Goal: Information Seeking & Learning: Learn about a topic

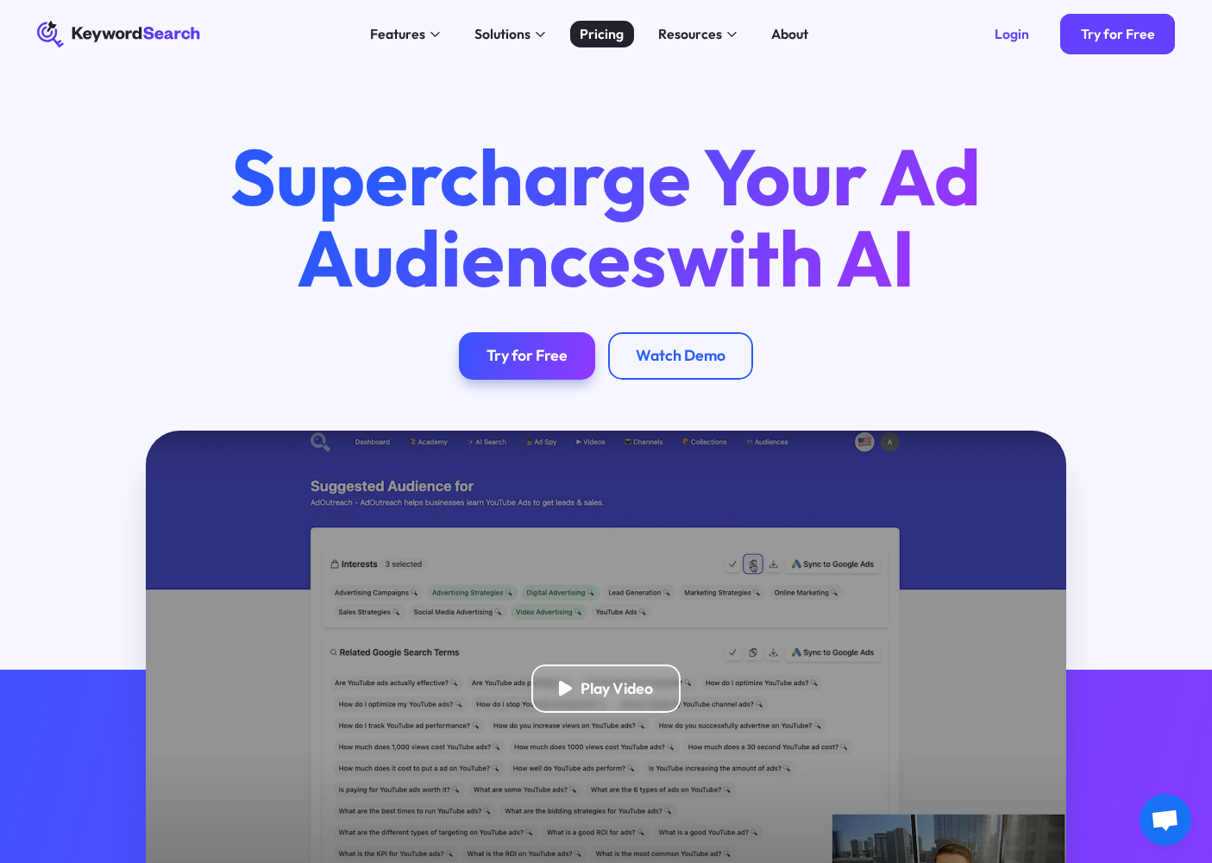
click at [590, 30] on div "Pricing" at bounding box center [602, 34] width 44 height 21
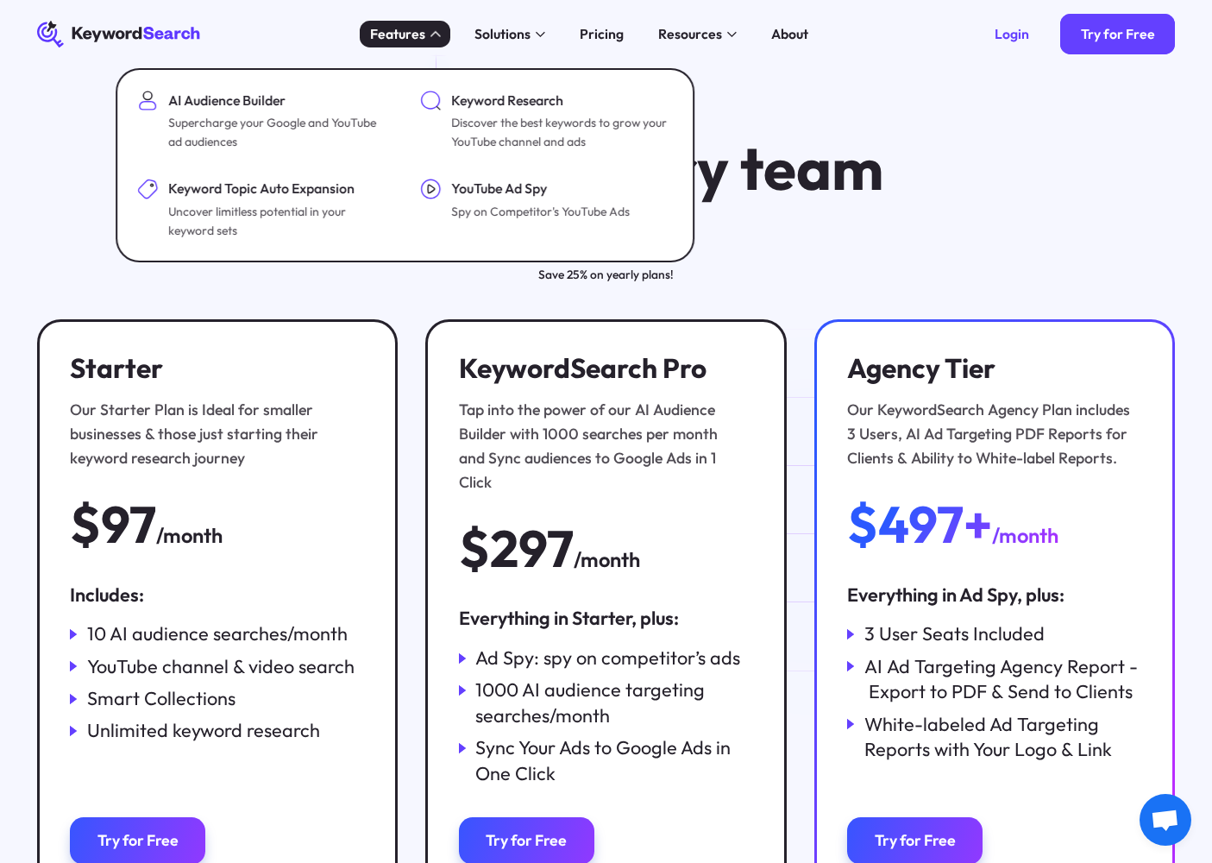
click at [432, 46] on div "Features" at bounding box center [405, 35] width 91 height 28
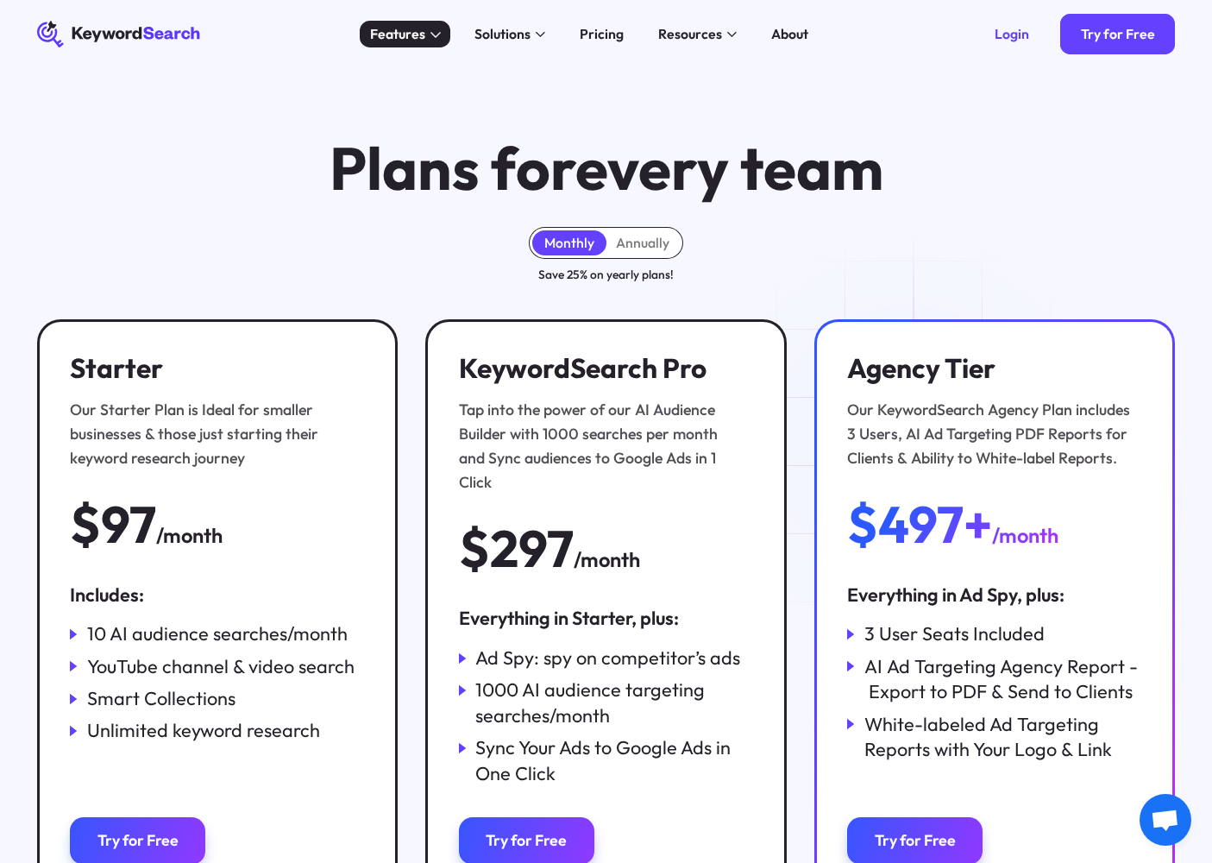
click at [432, 46] on div "Features" at bounding box center [405, 35] width 91 height 28
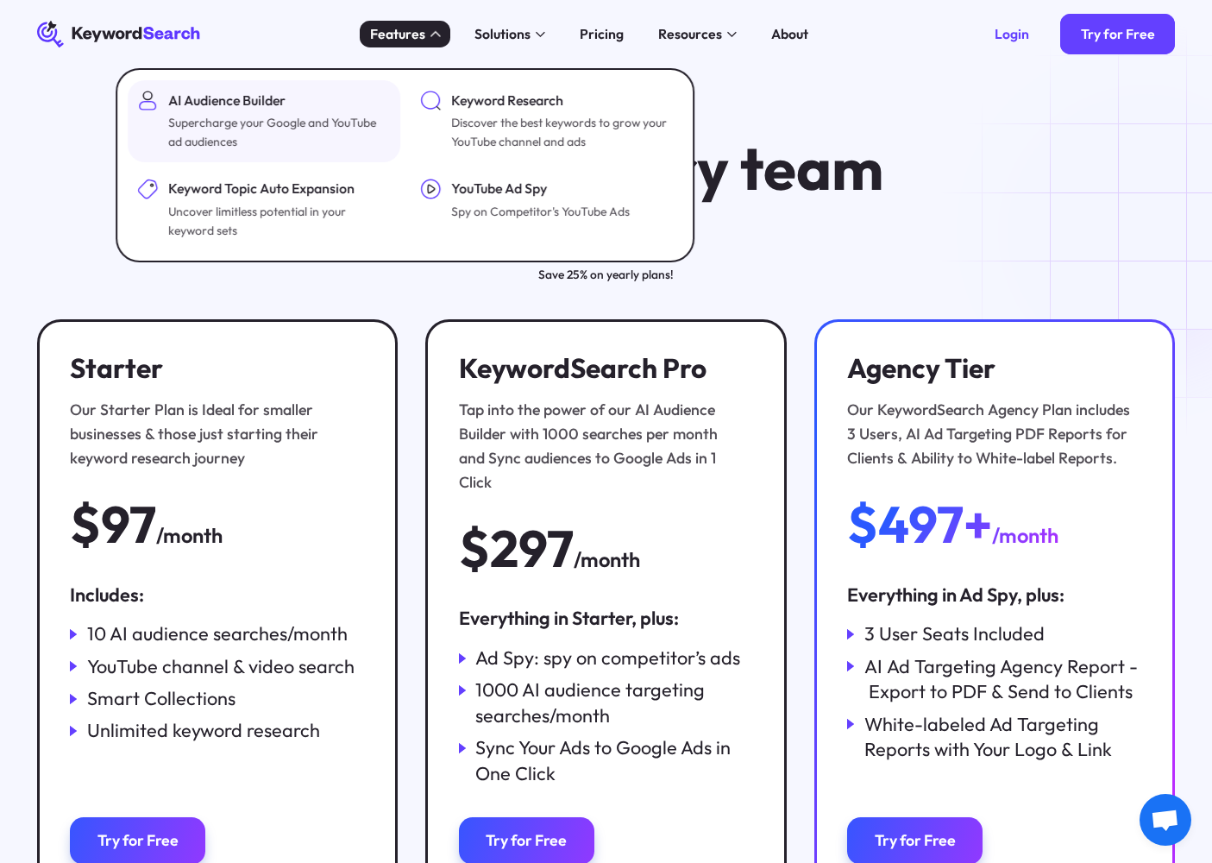
click at [267, 105] on div "AI Audience Builder" at bounding box center [277, 101] width 218 height 21
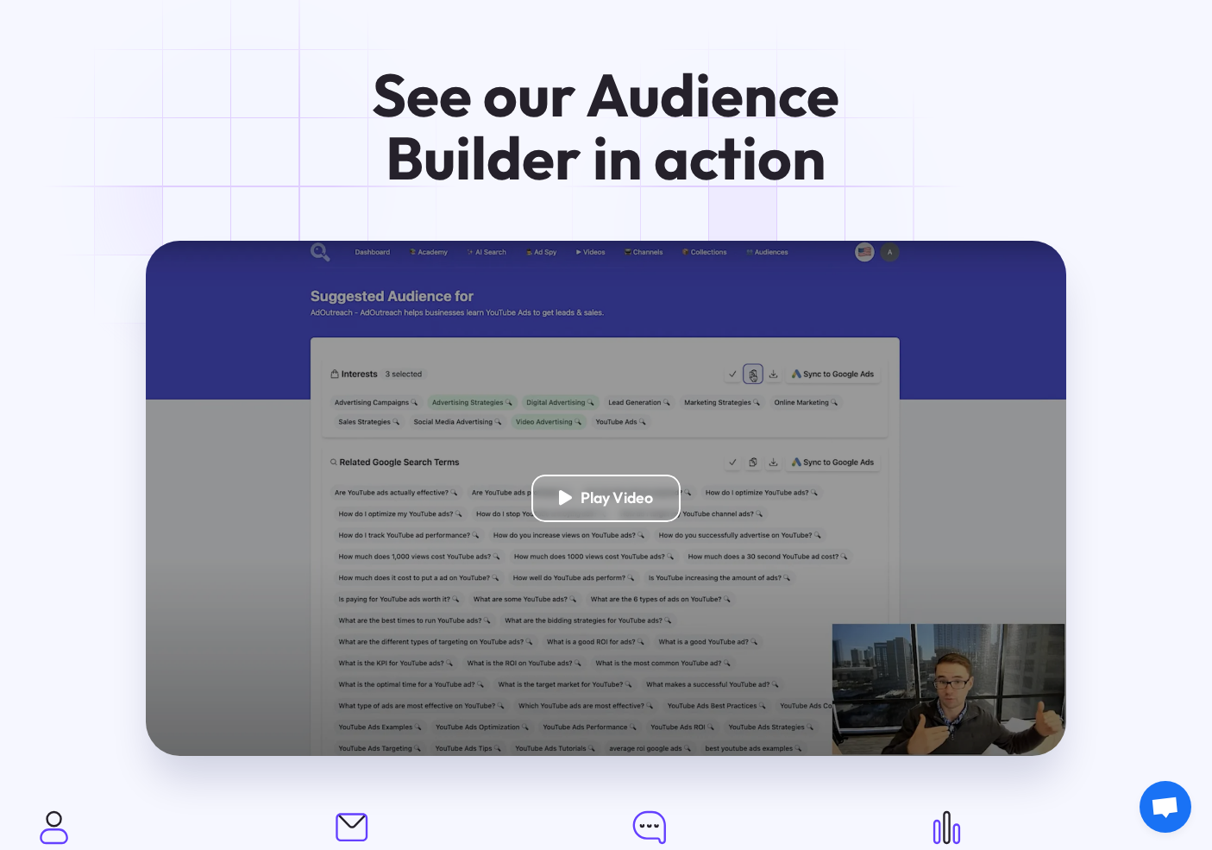
scroll to position [3020, 0]
